Goal: Go to known website: Access a specific website the user already knows

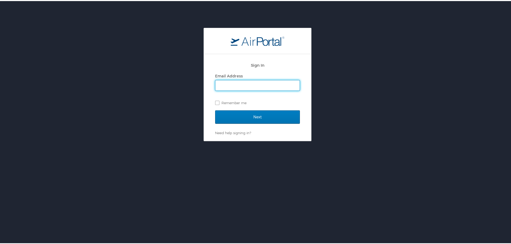
click at [223, 85] on input "Email Address" at bounding box center [257, 84] width 84 height 10
type input "[PERSON_NAME][EMAIL_ADDRESS][PERSON_NAME][DOMAIN_NAME]"
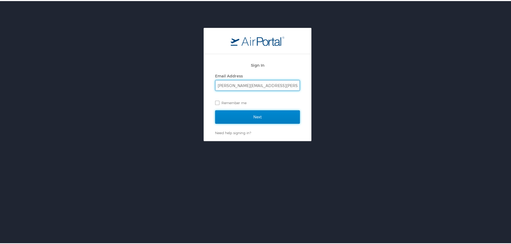
click at [254, 119] on input "Next" at bounding box center [257, 115] width 85 height 13
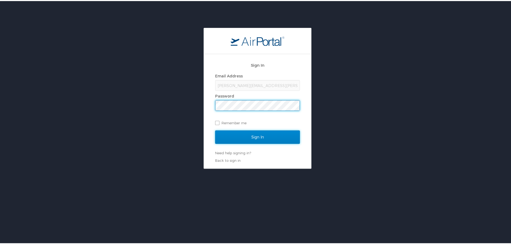
click at [264, 135] on input "Sign In" at bounding box center [257, 136] width 85 height 13
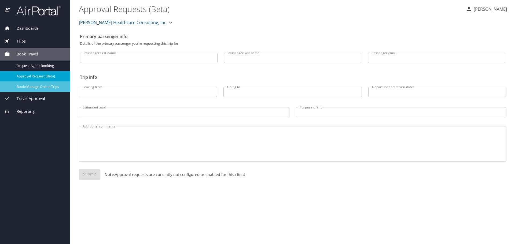
click at [43, 86] on span "Book/Manage Online Trips" at bounding box center [40, 86] width 47 height 5
